Goal: Find specific page/section: Find specific page/section

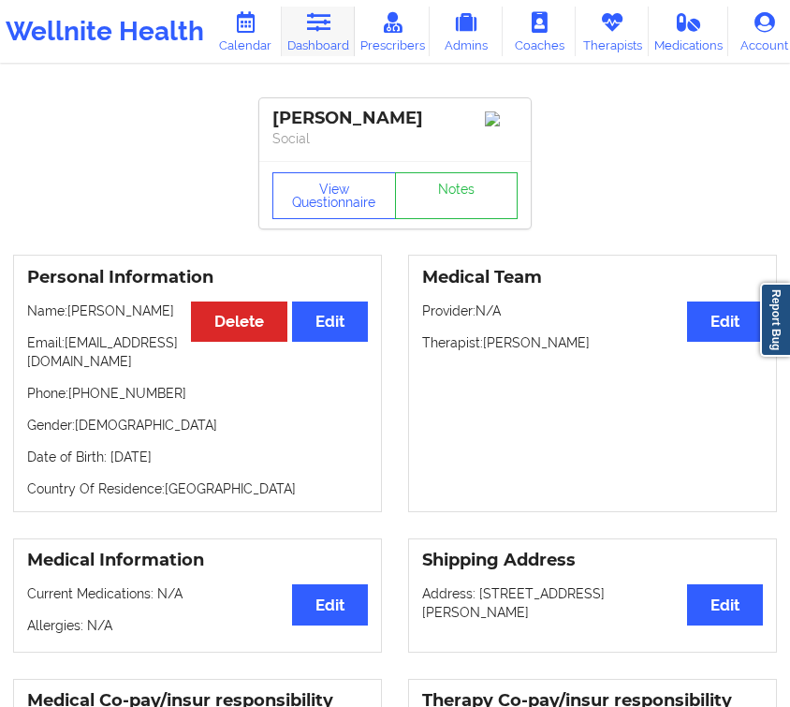
click at [309, 37] on link "Dashboard" at bounding box center [318, 32] width 73 height 50
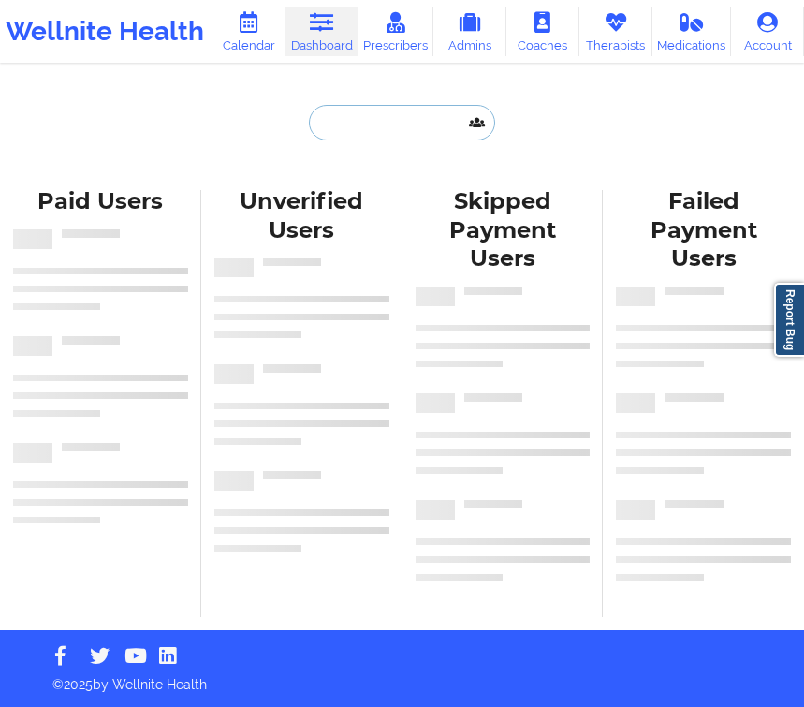
click at [377, 123] on input "text" at bounding box center [401, 123] width 185 height 36
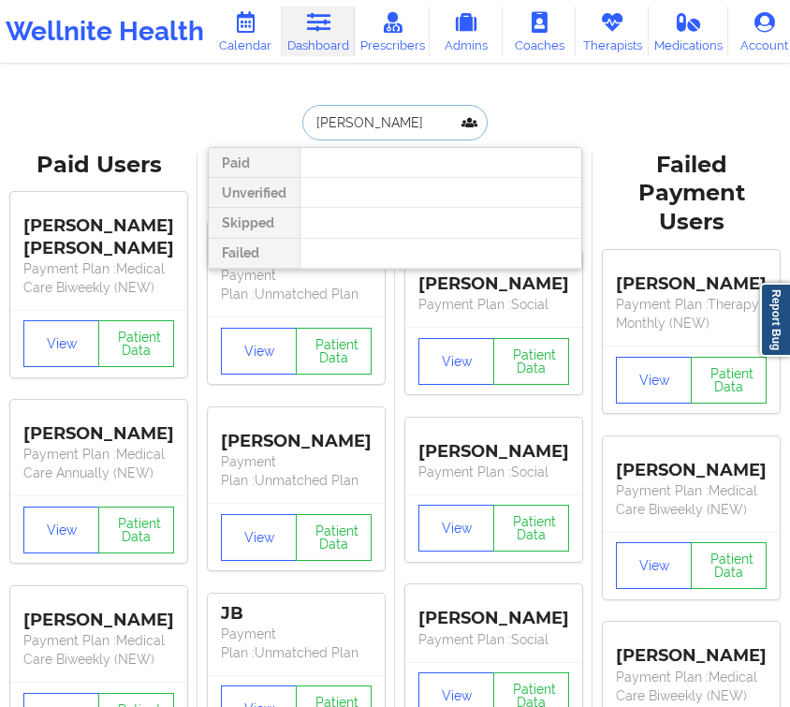
type input "[PERSON_NAME]"
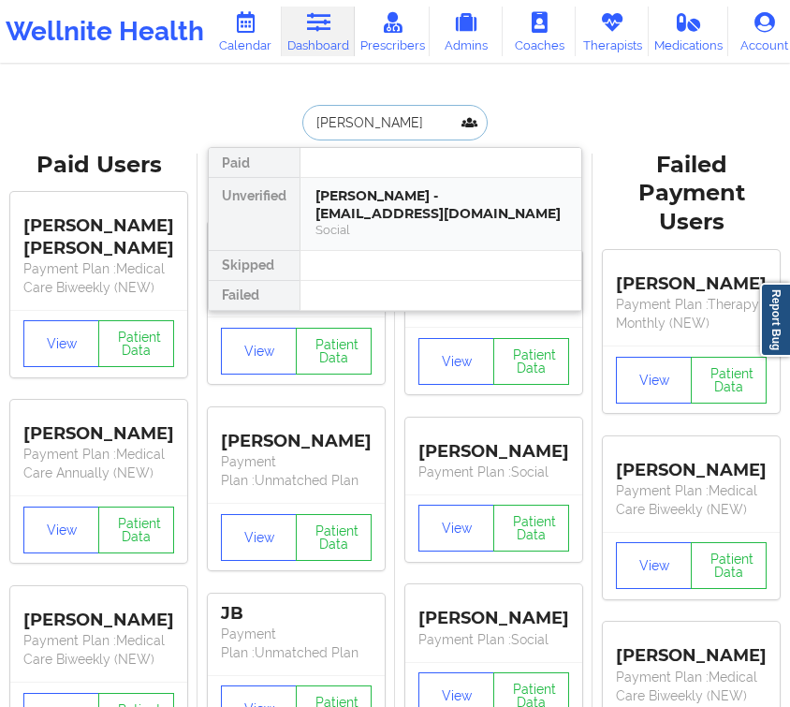
click at [360, 225] on div "Social" at bounding box center [441, 230] width 251 height 16
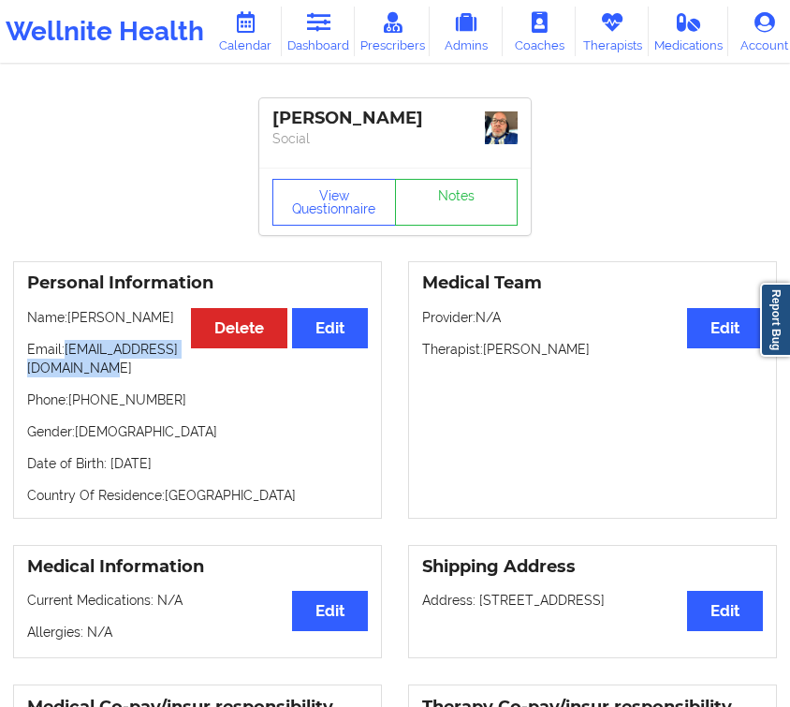
drag, startPoint x: 217, startPoint y: 362, endPoint x: 23, endPoint y: 370, distance: 194.0
click at [23, 370] on div "Personal Information Edit Delete Name: [PERSON_NAME] Email: [EMAIL_ADDRESS][DOM…" at bounding box center [197, 389] width 369 height 257
copy p "[EMAIL_ADDRESS][DOMAIN_NAME]"
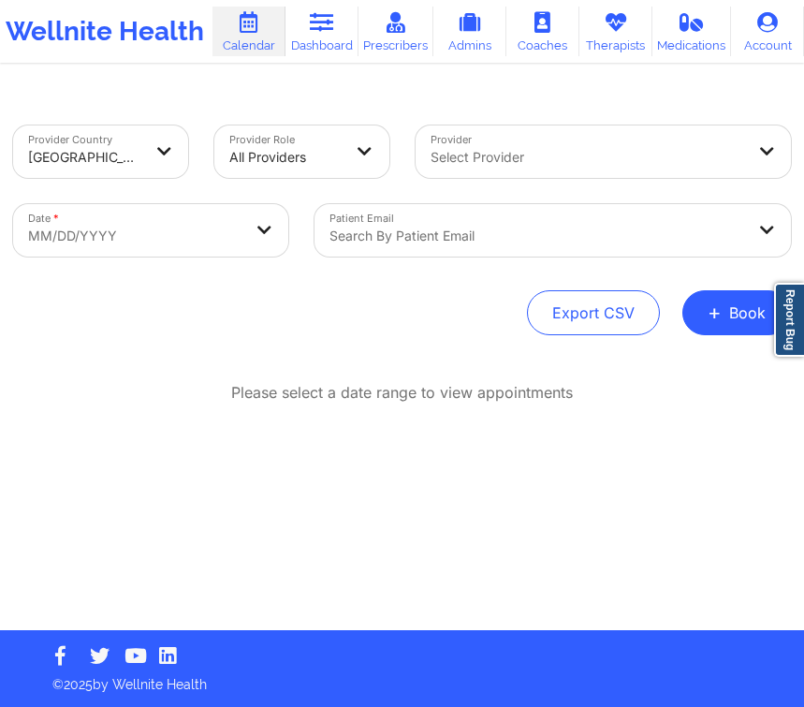
click at [141, 242] on body "Wellnite Health Calendar Dashboard Prescribers Admins Coaches Therapists Medica…" at bounding box center [402, 353] width 804 height 707
select select "2025-8"
select select "2025-9"
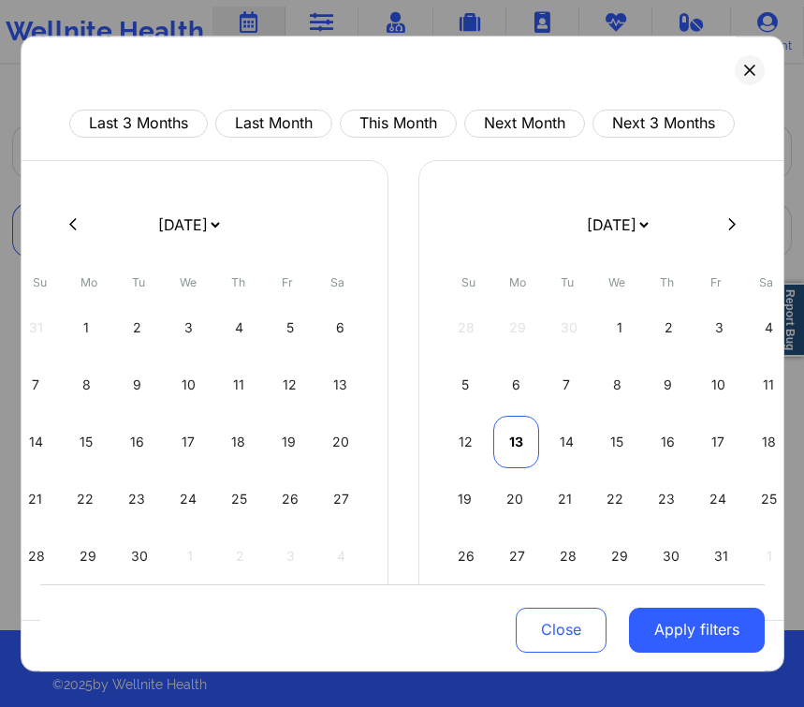
click at [503, 447] on div "13" at bounding box center [516, 442] width 46 height 52
select select "2025-9"
select select "2025-10"
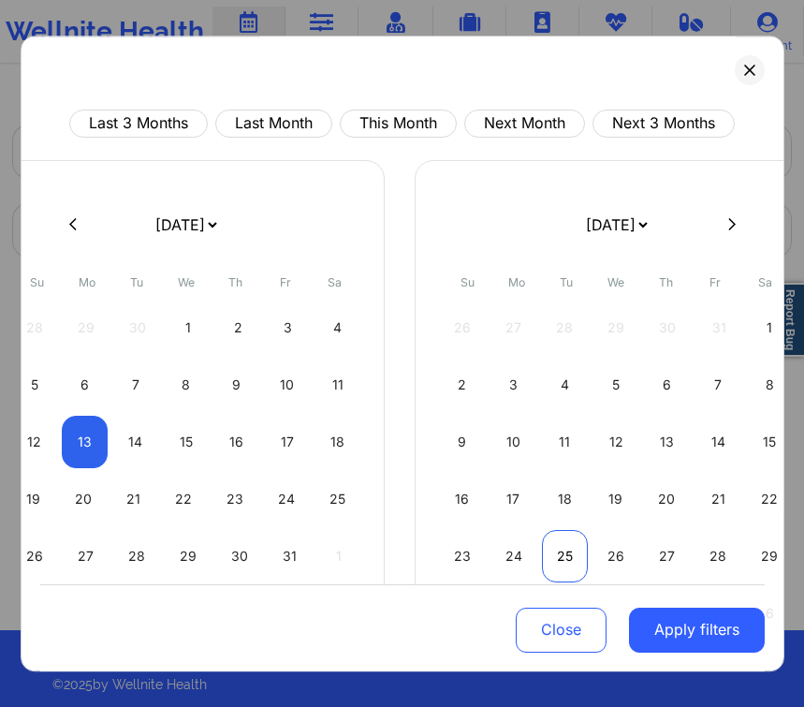
select select "2025-9"
select select "2025-10"
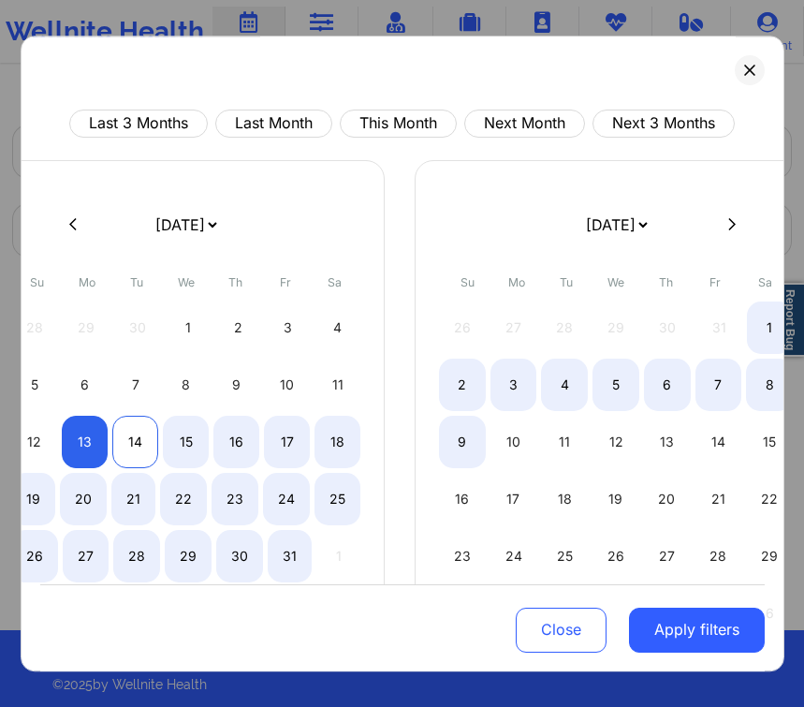
select select "2025-9"
select select "2025-10"
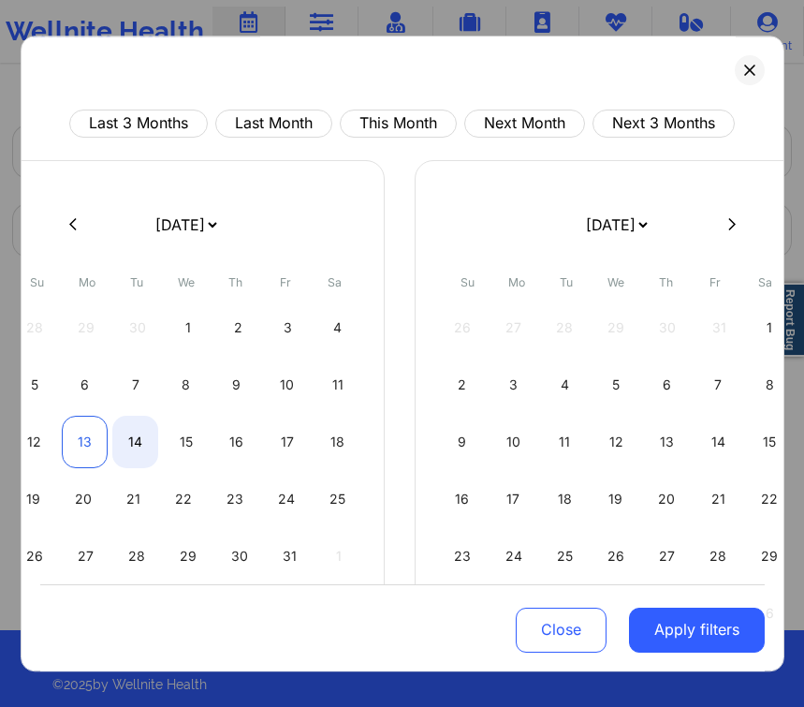
select select "2025-9"
select select "2025-10"
click at [70, 436] on div "13" at bounding box center [85, 442] width 46 height 52
select select "2025-9"
select select "2025-10"
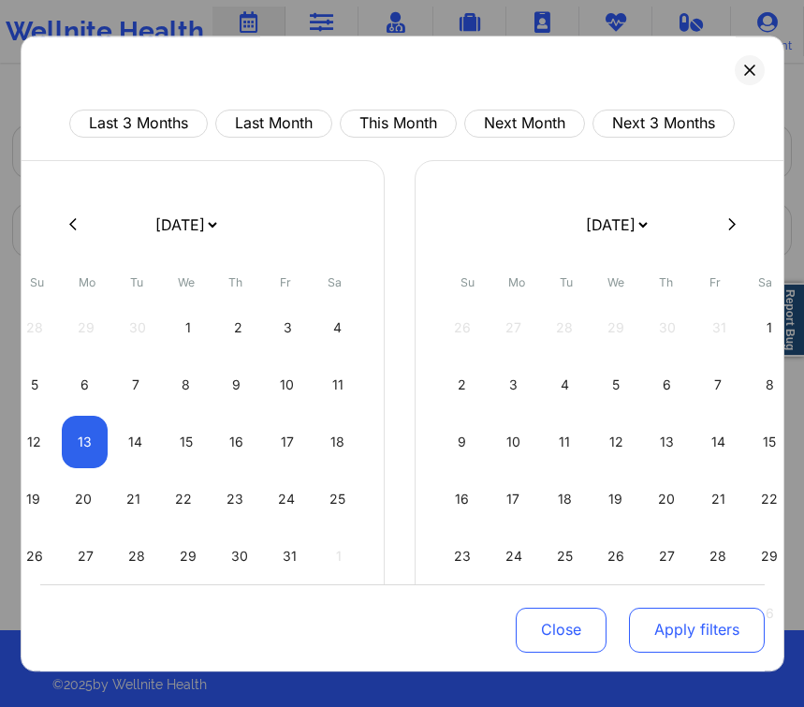
click at [705, 613] on button "Apply filters" at bounding box center [697, 629] width 136 height 45
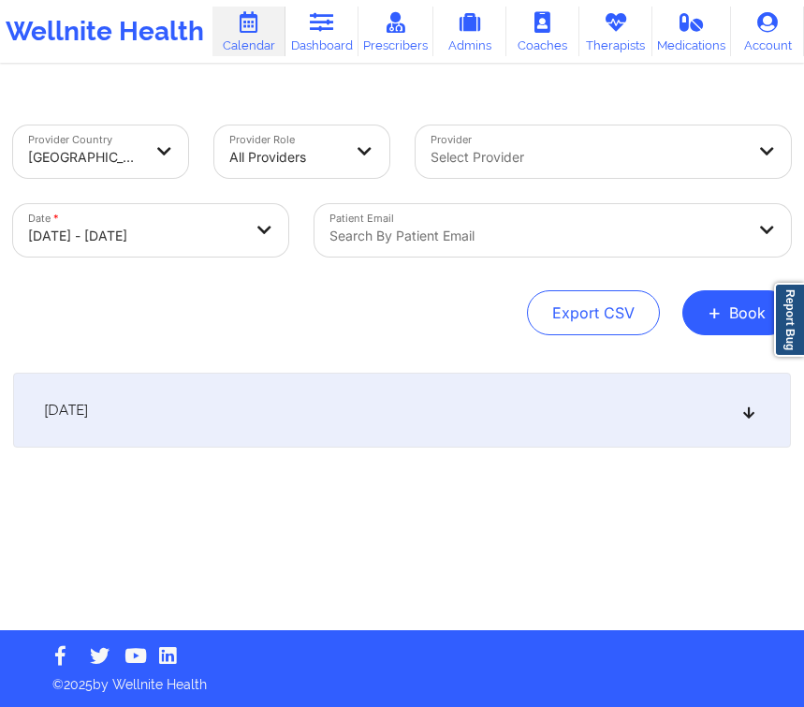
click at [478, 242] on div at bounding box center [537, 236] width 415 height 22
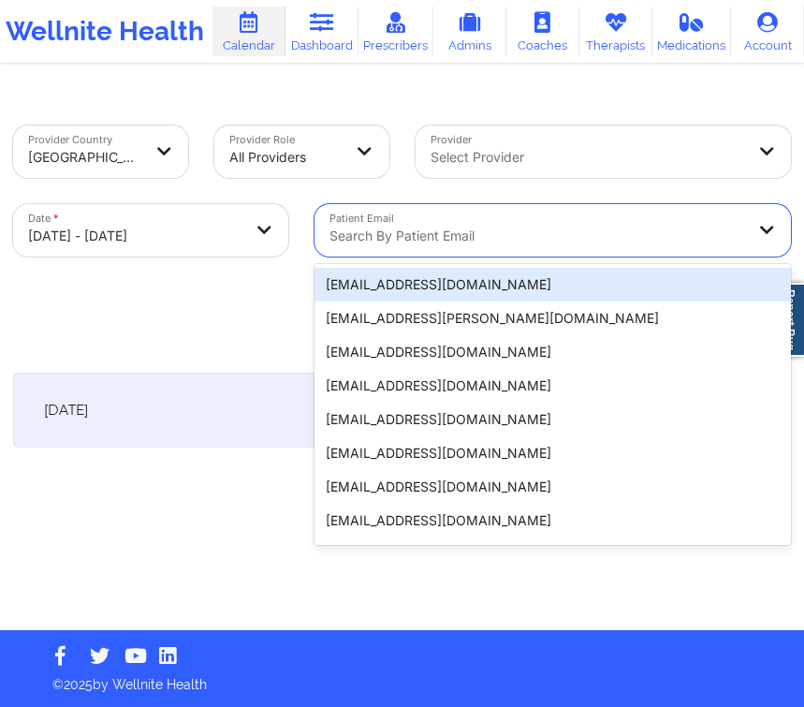
click at [536, 165] on div at bounding box center [588, 157] width 315 height 22
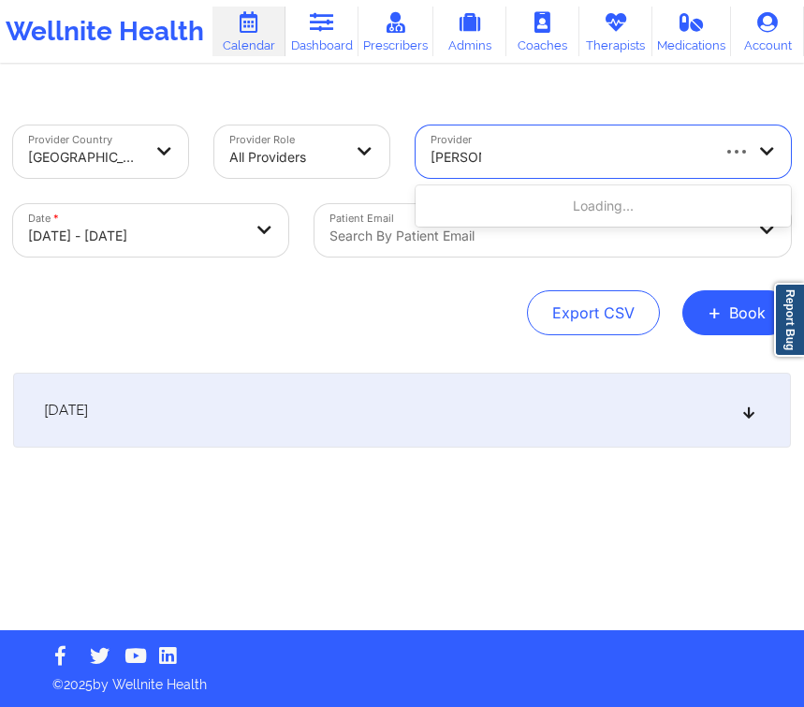
type input "richard r"
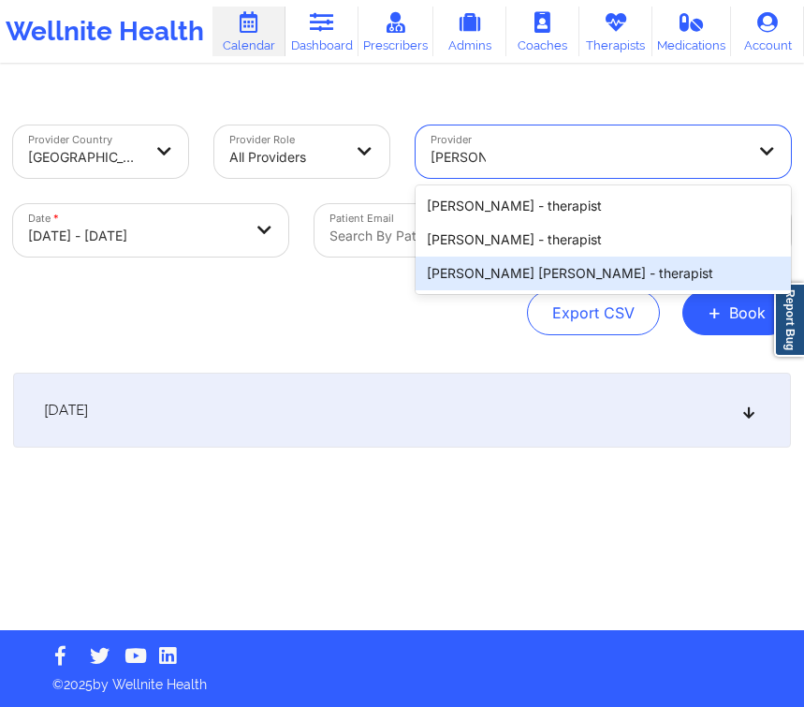
drag, startPoint x: 507, startPoint y: 274, endPoint x: 486, endPoint y: 288, distance: 25.7
click at [507, 274] on div "Richard Ryan Kenneth Pollino - therapist" at bounding box center [604, 274] width 376 height 34
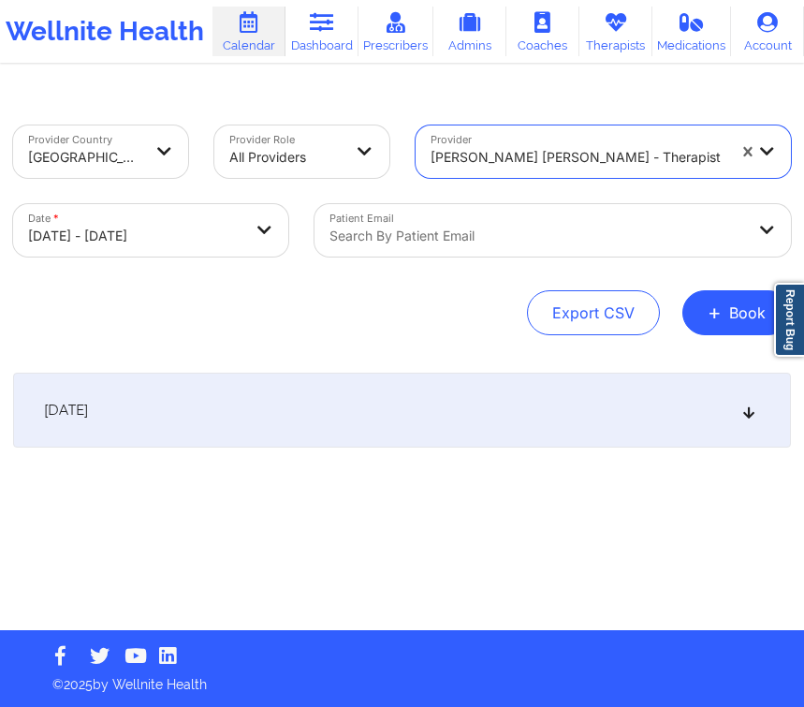
click at [279, 412] on div "October 13, 2025" at bounding box center [402, 410] width 778 height 75
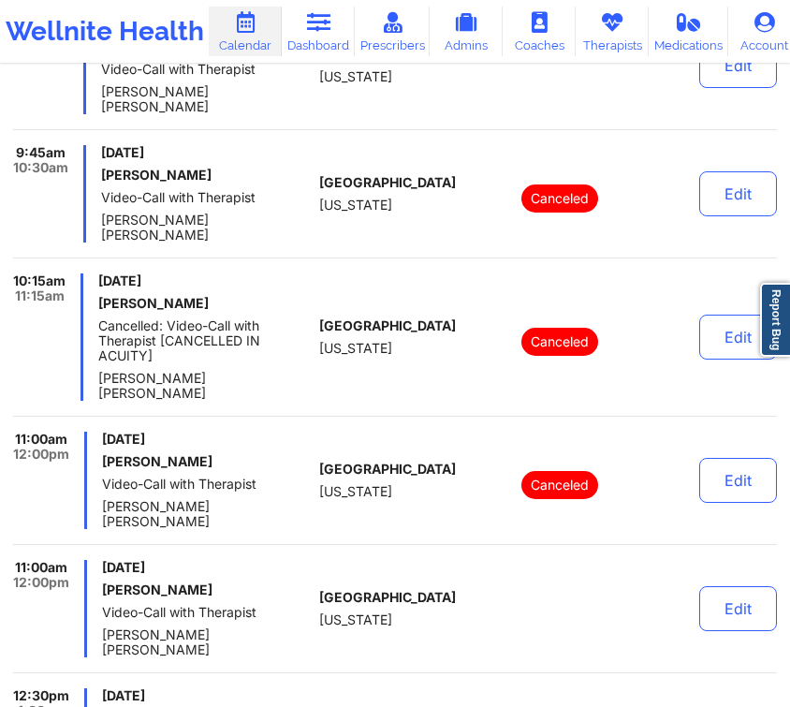
scroll to position [1080, 0]
